Goal: Use online tool/utility: Utilize a website feature to perform a specific function

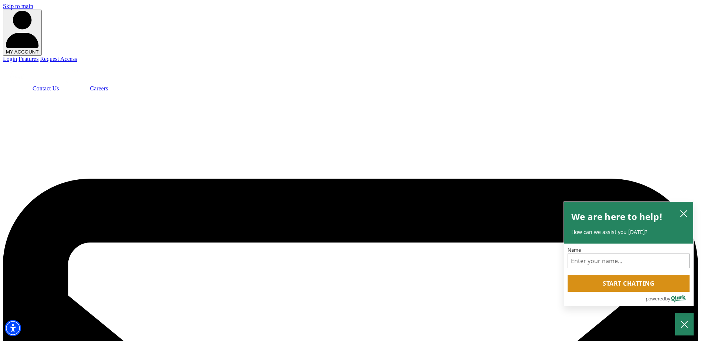
type input "$120,000"
select select "13"
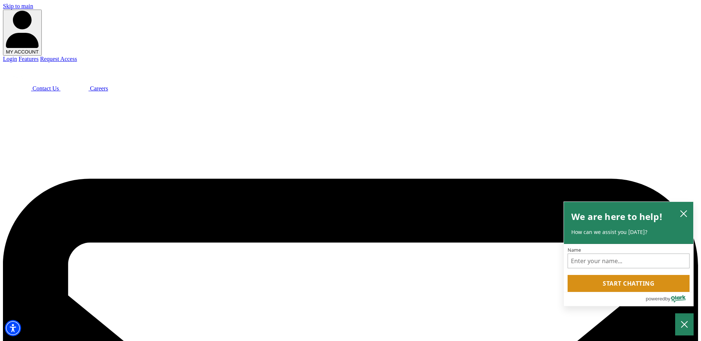
select select "60"
click at [682, 212] on icon "close chatbox" at bounding box center [683, 213] width 7 height 7
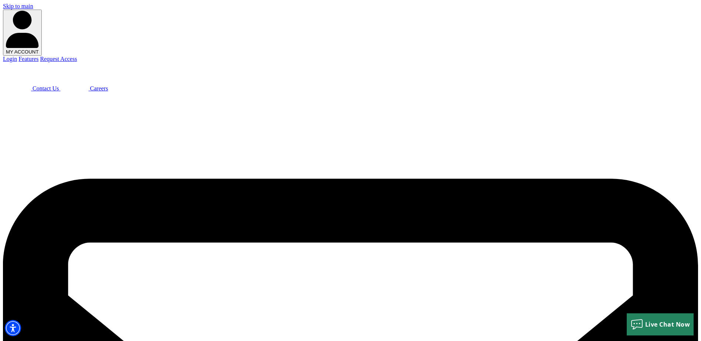
type input "$100,000"
select select "72"
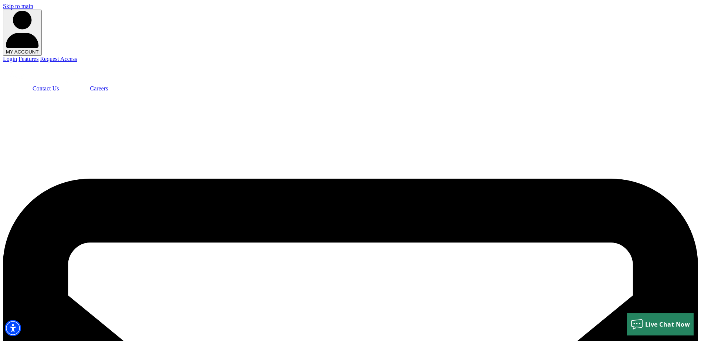
drag, startPoint x: 200, startPoint y: 204, endPoint x: 226, endPoint y: 203, distance: 26.6
drag, startPoint x: 226, startPoint y: 203, endPoint x: 183, endPoint y: 203, distance: 44.0
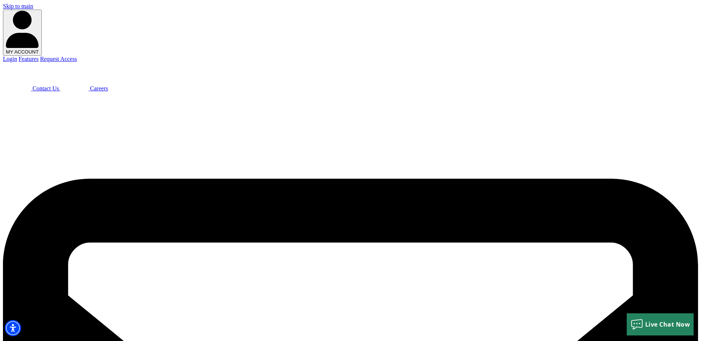
drag, startPoint x: 145, startPoint y: 259, endPoint x: 91, endPoint y: 255, distance: 54.1
drag, startPoint x: 200, startPoint y: 204, endPoint x: 506, endPoint y: 195, distance: 306.4
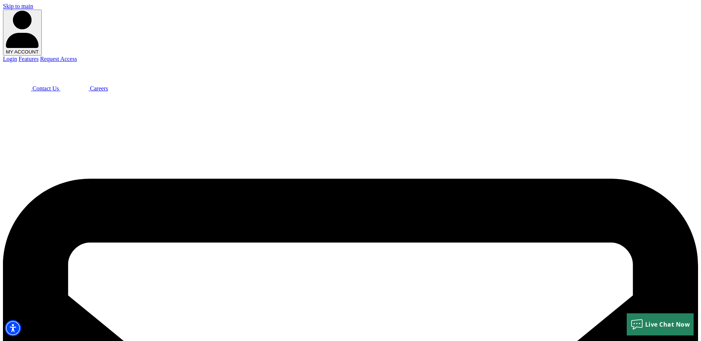
drag, startPoint x: 506, startPoint y: 195, endPoint x: 504, endPoint y: 207, distance: 11.4
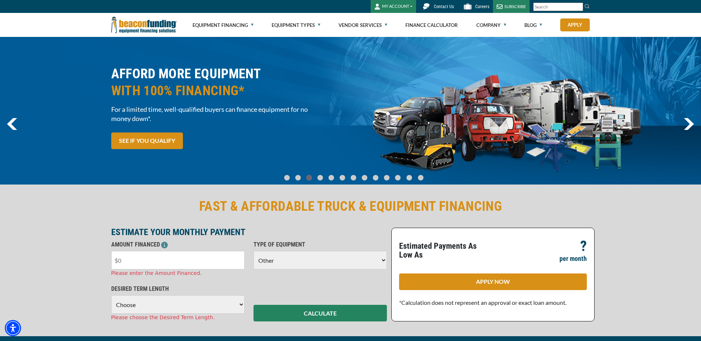
select select "13"
click at [203, 260] on input "text" at bounding box center [177, 260] width 133 height 18
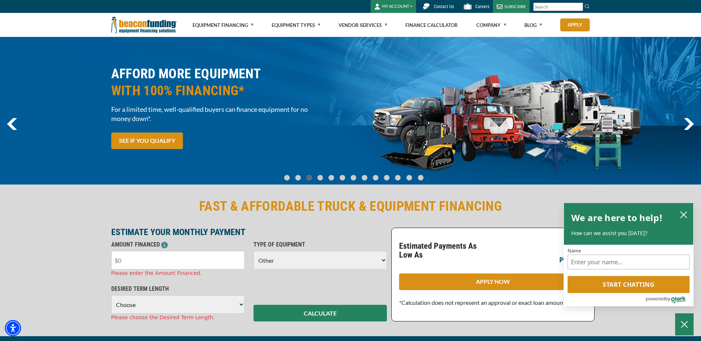
type input "$1"
type input "$70,000"
click at [309, 261] on select "Choose Backhoe Boom/Bucket Truck Chipper Commercial Mower Crane DTG/DTF Printin…" at bounding box center [319, 260] width 133 height 18
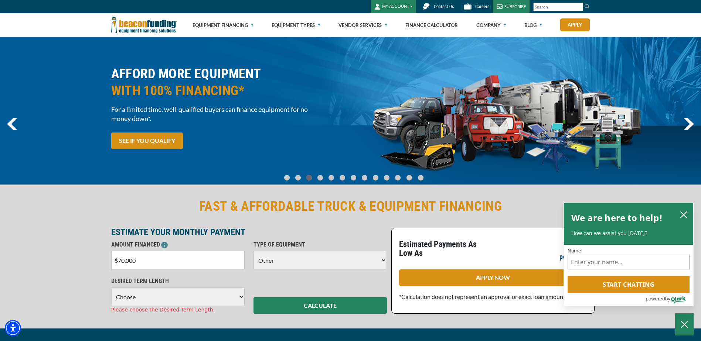
select select "5"
click at [253, 251] on select "Choose Backhoe Boom/Bucket Truck Chipper Commercial Mower Crane DTG/DTF Printin…" at bounding box center [319, 260] width 133 height 18
click at [172, 292] on select "Choose 36 Months 48 Months 60 Months" at bounding box center [177, 297] width 133 height 18
select select "60"
click at [111, 288] on select "Choose 36 Months 48 Months 60 Months" at bounding box center [177, 297] width 133 height 18
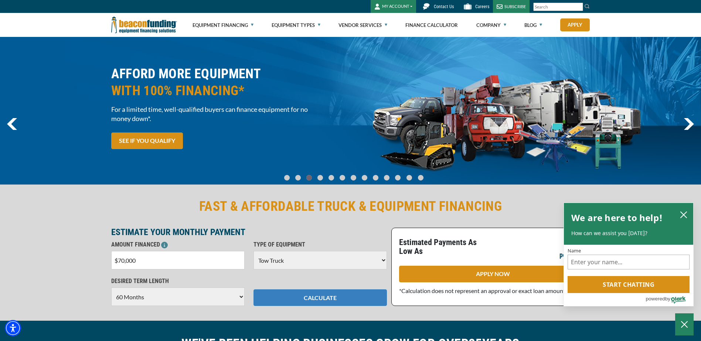
click at [298, 301] on button "CALCULATE" at bounding box center [319, 298] width 133 height 17
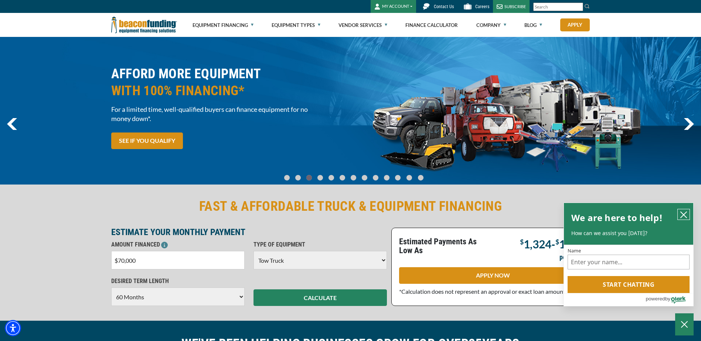
click at [685, 211] on icon "close chatbox" at bounding box center [683, 214] width 7 height 7
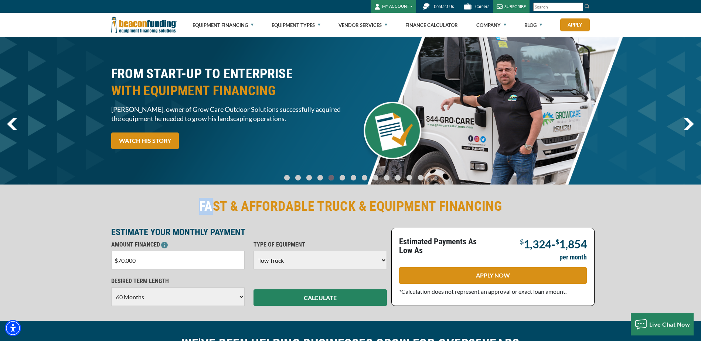
drag, startPoint x: 201, startPoint y: 205, endPoint x: 212, endPoint y: 205, distance: 11.5
click at [212, 205] on h2 "FAST & AFFORDABLE TRUCK & EQUIPMENT FINANCING" at bounding box center [350, 206] width 479 height 17
drag, startPoint x: 212, startPoint y: 205, endPoint x: 198, endPoint y: 206, distance: 13.7
click at [198, 206] on h2 "FAST & AFFORDABLE TRUCK & EQUIPMENT FINANCING" at bounding box center [350, 206] width 479 height 17
